Goal: Find specific page/section: Find specific page/section

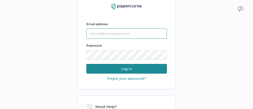
type input "[PERSON_NAME][EMAIL_ADDRESS][PERSON_NAME][DOMAIN_NAME]"
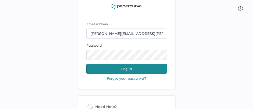
click at [131, 69] on button "Log in" at bounding box center [126, 69] width 80 height 10
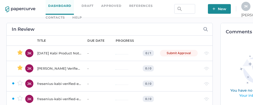
click at [65, 15] on link "Contacts" at bounding box center [55, 18] width 19 height 6
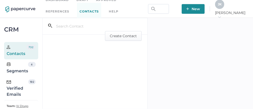
click at [22, 89] on div "Verified Emails" at bounding box center [18, 88] width 22 height 18
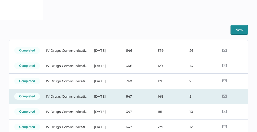
scroll to position [40, 0]
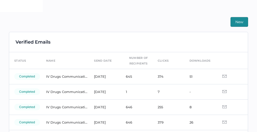
scroll to position [135, 0]
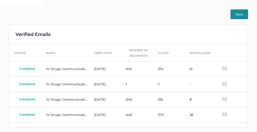
scroll to position [135, 0]
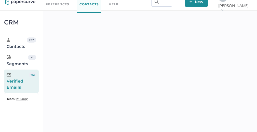
click at [24, 83] on div "Verified Emails" at bounding box center [18, 81] width 22 height 18
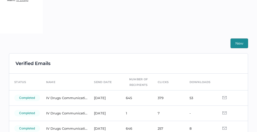
scroll to position [107, 0]
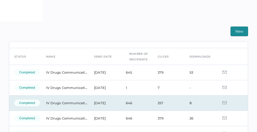
scroll to position [3, 0]
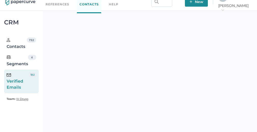
scroll to position [135, 0]
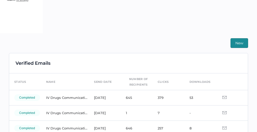
scroll to position [118, 0]
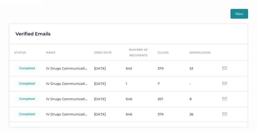
scroll to position [135, 0]
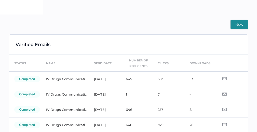
scroll to position [135, 0]
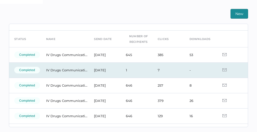
scroll to position [13, 0]
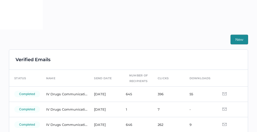
scroll to position [115, 0]
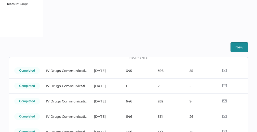
scroll to position [31, 0]
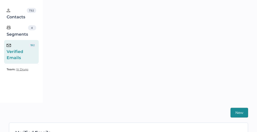
scroll to position [37, 0]
click at [20, 55] on div "Verified Emails" at bounding box center [18, 51] width 22 height 18
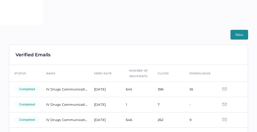
scroll to position [115, 0]
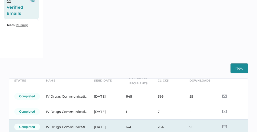
scroll to position [27, 0]
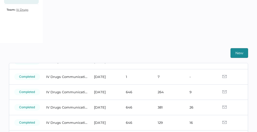
scroll to position [24, 0]
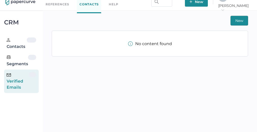
scroll to position [7, 0]
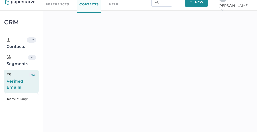
click at [21, 81] on div "Verified Emails" at bounding box center [18, 81] width 22 height 18
click at [18, 82] on div "Verified Emails" at bounding box center [18, 81] width 22 height 18
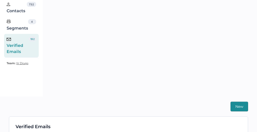
scroll to position [0, 0]
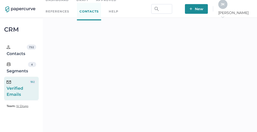
click at [227, 9] on div "J K" at bounding box center [222, 4] width 9 height 9
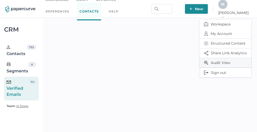
click at [216, 62] on span "Audit View" at bounding box center [225, 62] width 43 height 9
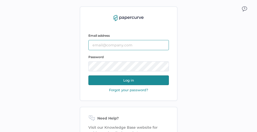
type input "[PERSON_NAME][EMAIL_ADDRESS][PERSON_NAME][DOMAIN_NAME]"
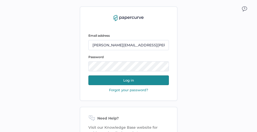
click at [119, 77] on button "Log in" at bounding box center [128, 80] width 80 height 10
